Goal: Check status: Check status

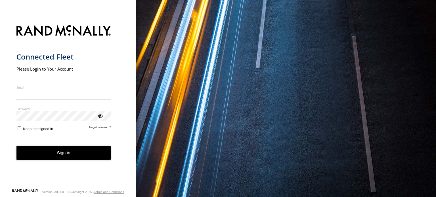
type input "**********"
drag, startPoint x: 0, startPoint y: 0, endPoint x: 43, endPoint y: 162, distance: 167.2
click at [43, 162] on form "**********" at bounding box center [68, 105] width 104 height 167
click at [93, 146] on button "Sign in" at bounding box center [63, 153] width 94 height 14
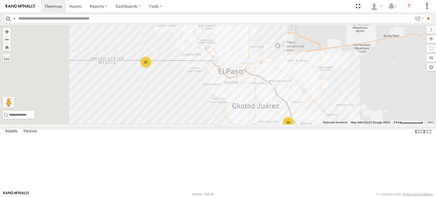
scroll to position [114, 0]
click at [0, 0] on div "FOXCONN" at bounding box center [0, 0] width 0 height 0
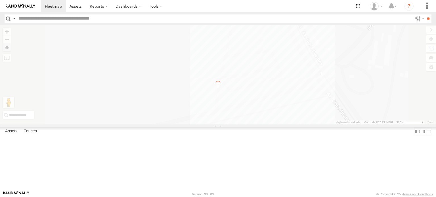
scroll to position [0, 0]
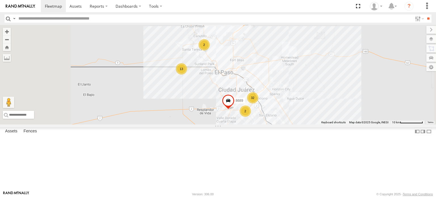
click at [0, 0] on div "C6786 FOXCONN" at bounding box center [0, 0] width 0 height 0
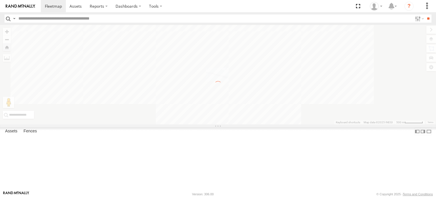
click at [0, 0] on div "FOXCONN" at bounding box center [0, 0] width 0 height 0
click at [0, 0] on div "C6786 FOXCONN Carretera Ciudad Juárez-Janos Tarahumaras 31.61212 -106.58192 Vid…" at bounding box center [0, 0] width 0 height 0
click at [0, 0] on div "FOXCONN" at bounding box center [0, 0] width 0 height 0
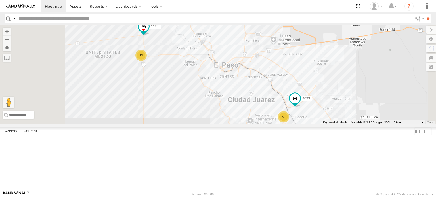
click at [0, 0] on div "C6786" at bounding box center [0, 0] width 0 height 0
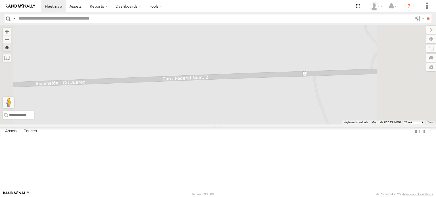
click at [0, 0] on div "C6786 FOXCONN Carretera [GEOGRAPHIC_DATA][PERSON_NAME][GEOGRAPHIC_DATA] 31.6097…" at bounding box center [0, 0] width 0 height 0
click at [0, 0] on div "C6786" at bounding box center [0, 0] width 0 height 0
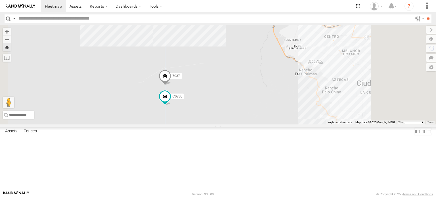
drag, startPoint x: 273, startPoint y: 76, endPoint x: 258, endPoint y: 161, distance: 86.1
click at [258, 125] on div "7937 C6786 8689" at bounding box center [218, 75] width 436 height 100
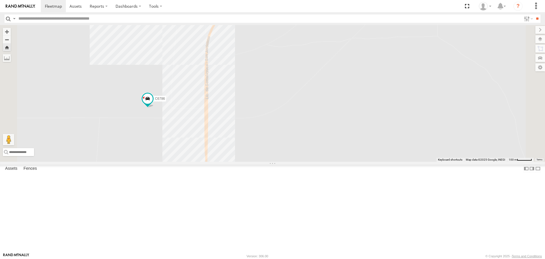
drag, startPoint x: 278, startPoint y: 106, endPoint x: 273, endPoint y: 154, distance: 48.3
click at [273, 154] on div "181 C6786 7937 8689 0054" at bounding box center [272, 93] width 545 height 136
